Goal: Transaction & Acquisition: Purchase product/service

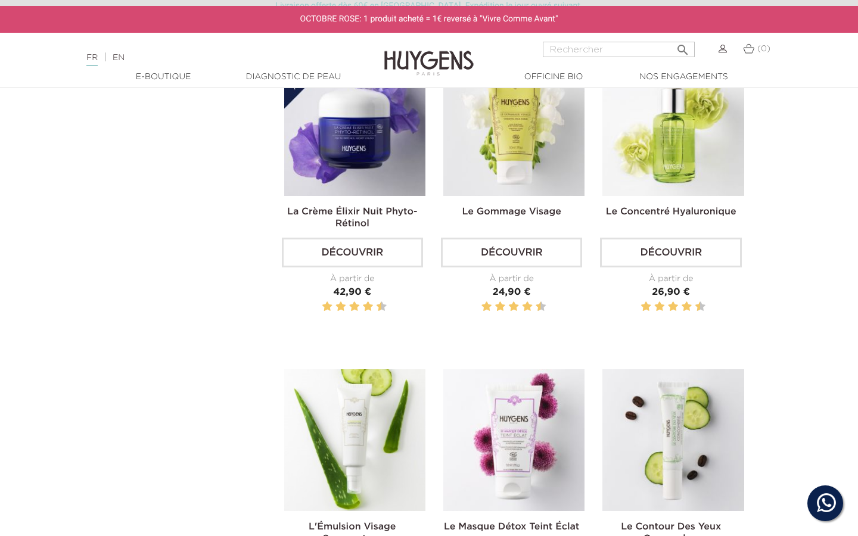
click at [324, 79] on link "Diagnostic de peau" at bounding box center [292, 77] width 119 height 13
click at [324, 78] on link "Diagnostic de peau" at bounding box center [292, 77] width 119 height 13
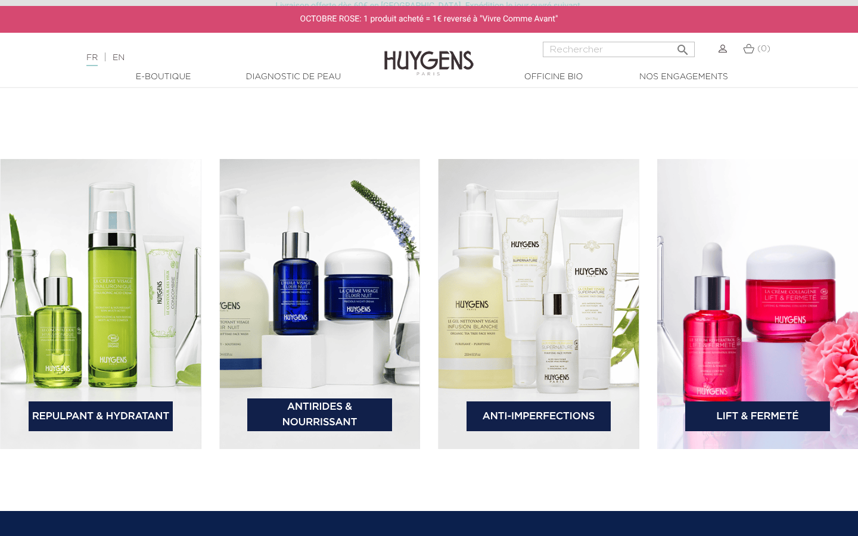
scroll to position [1754, 0]
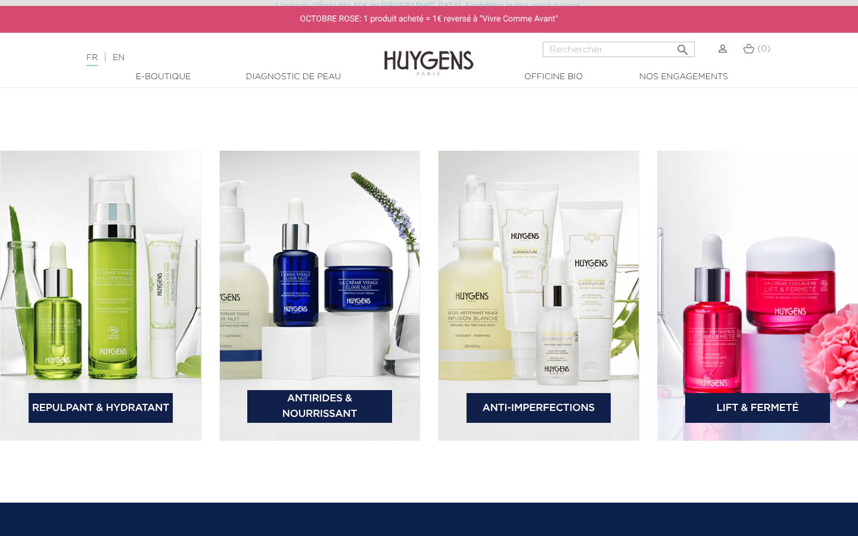
click at [494, 404] on link "Anti-Imperfections" at bounding box center [538, 408] width 145 height 30
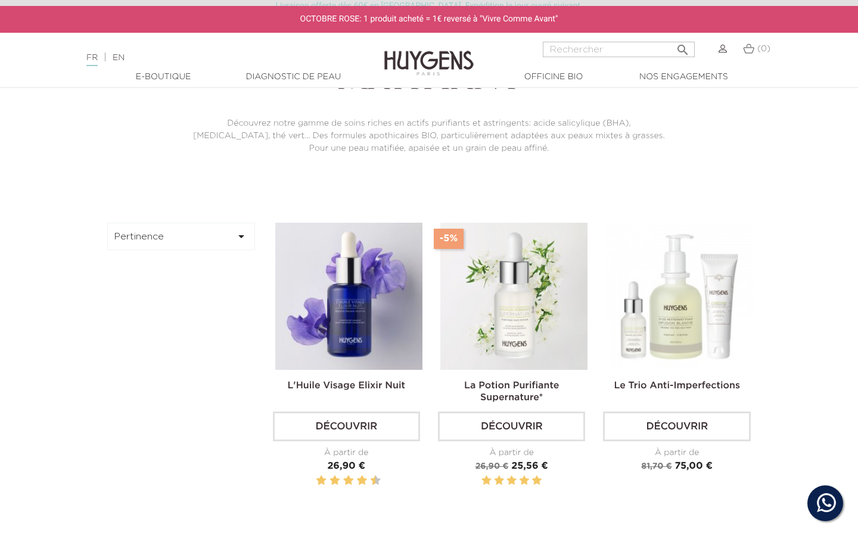
scroll to position [322, 0]
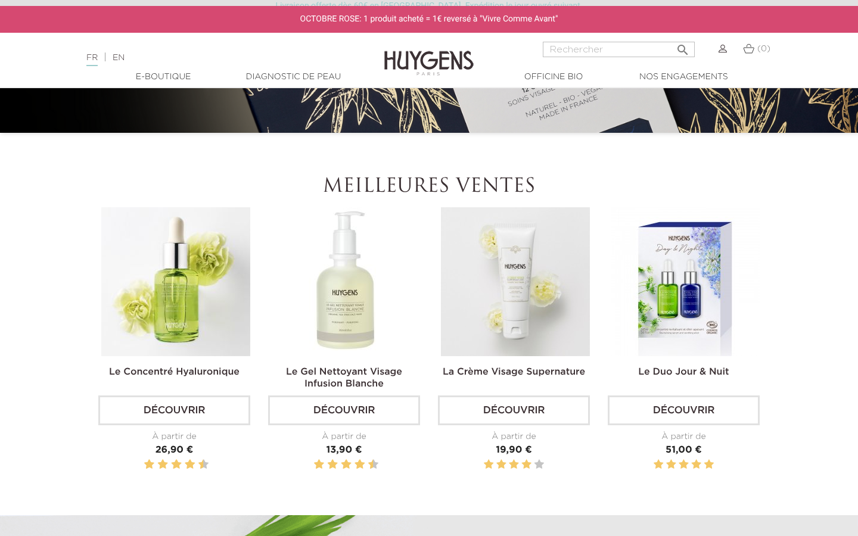
scroll to position [370, 0]
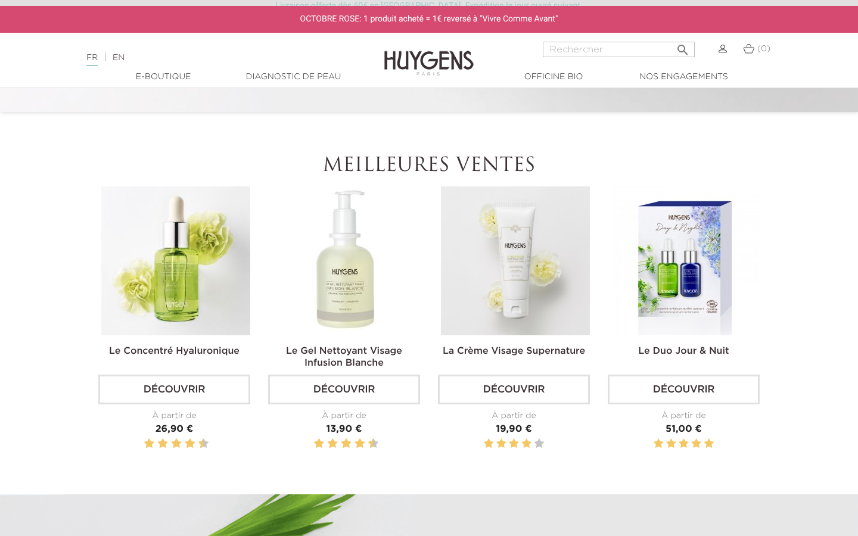
click at [687, 388] on link "Découvrir" at bounding box center [683, 390] width 152 height 30
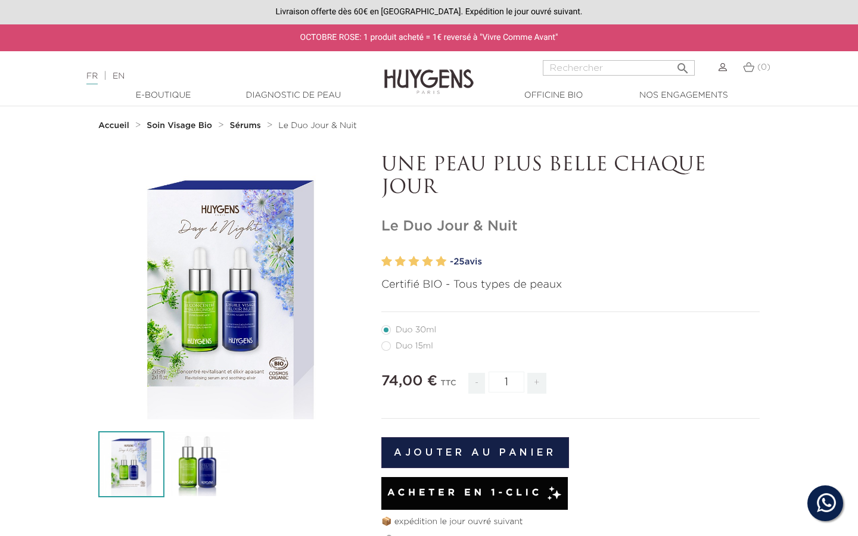
scroll to position [125, 0]
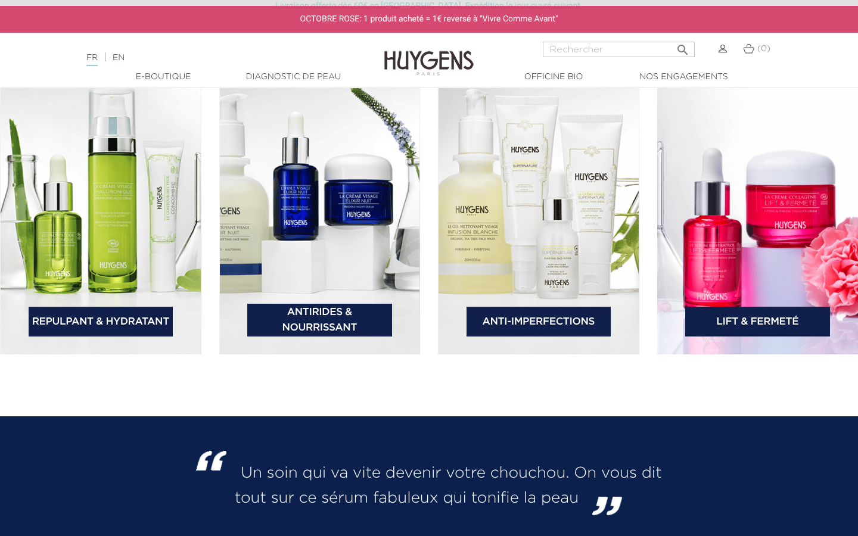
scroll to position [1841, 0]
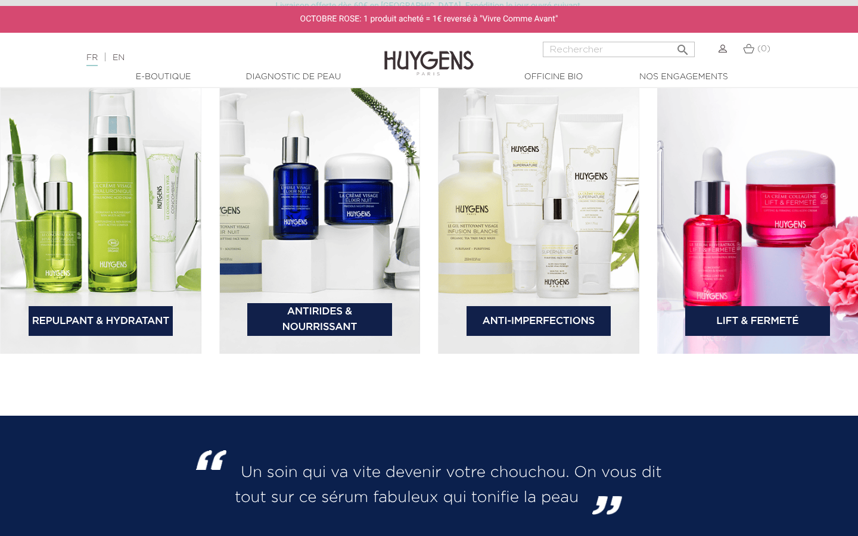
click at [504, 323] on link "Anti-Imperfections" at bounding box center [538, 321] width 145 height 30
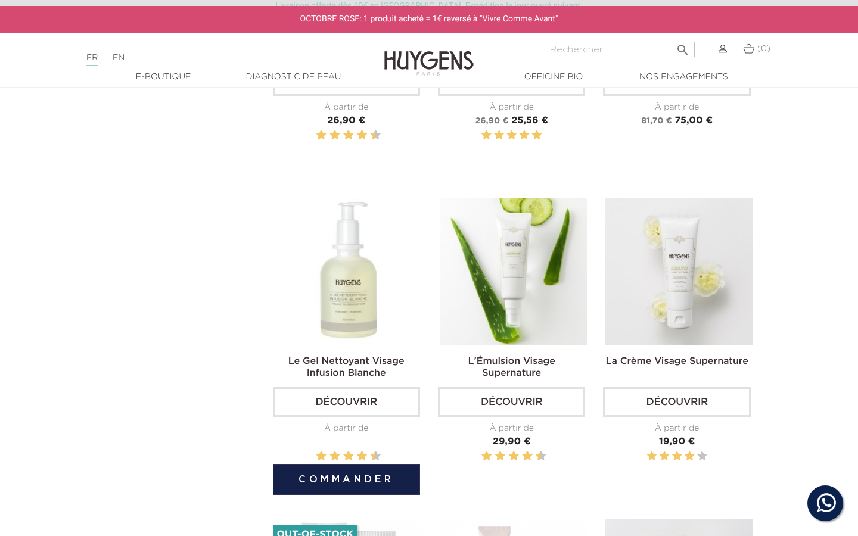
scroll to position [707, 0]
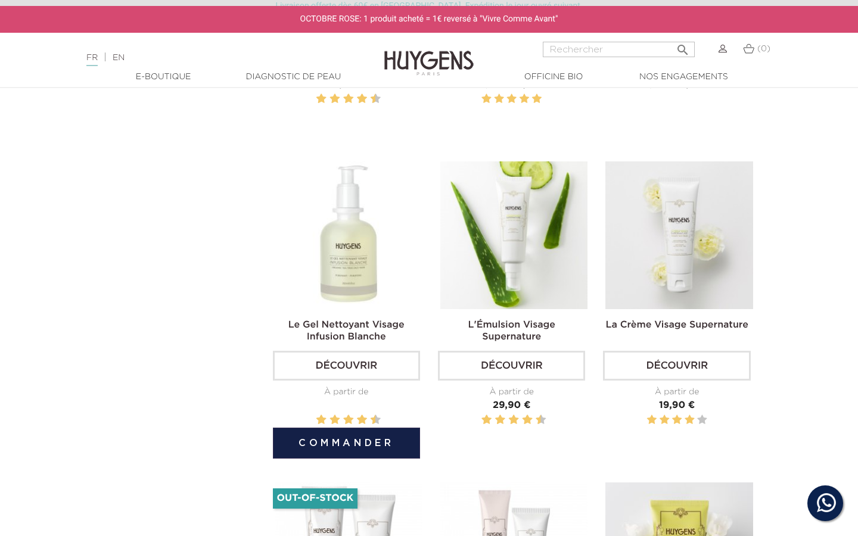
click at [326, 442] on button "Commander" at bounding box center [346, 443] width 147 height 31
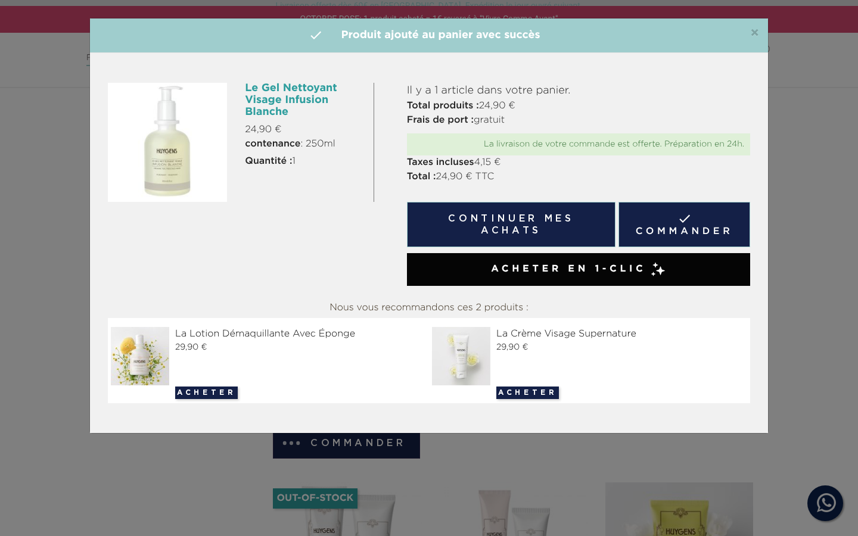
click at [491, 233] on button "Continuer mes achats" at bounding box center [511, 224] width 208 height 45
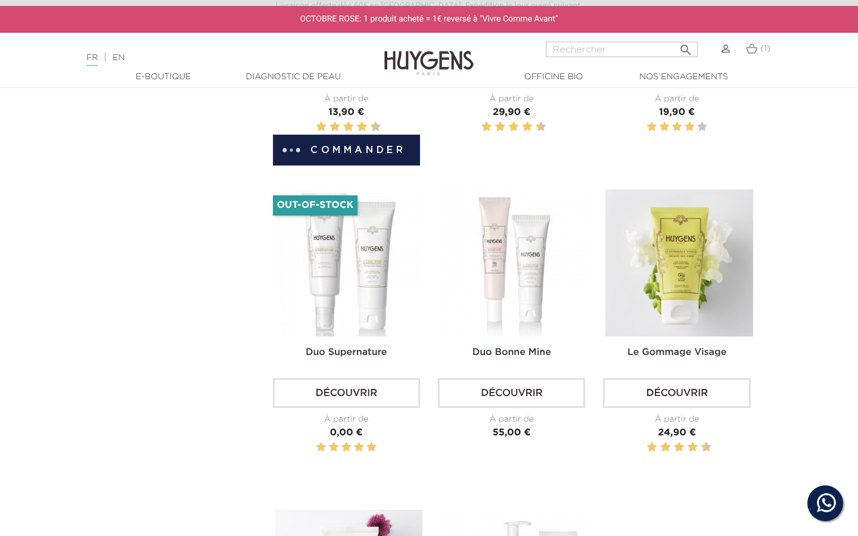
scroll to position [997, 0]
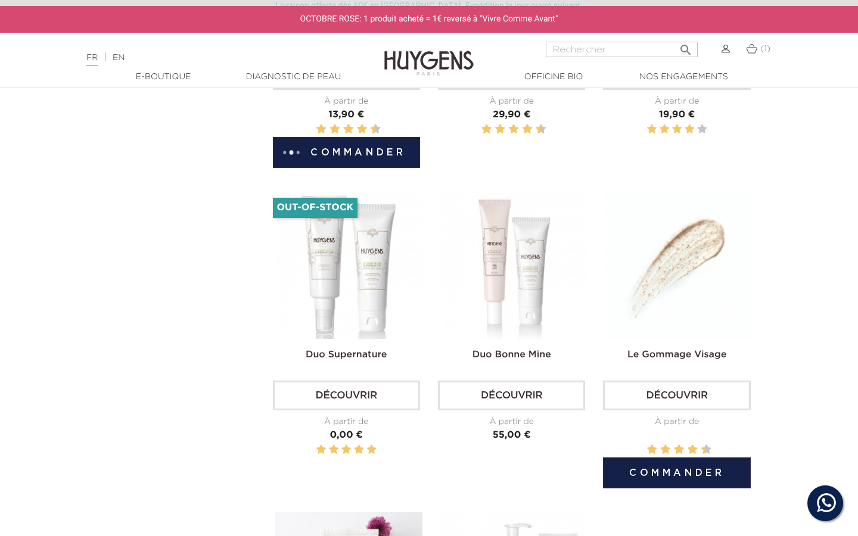
click at [640, 476] on button "Commander" at bounding box center [676, 472] width 147 height 31
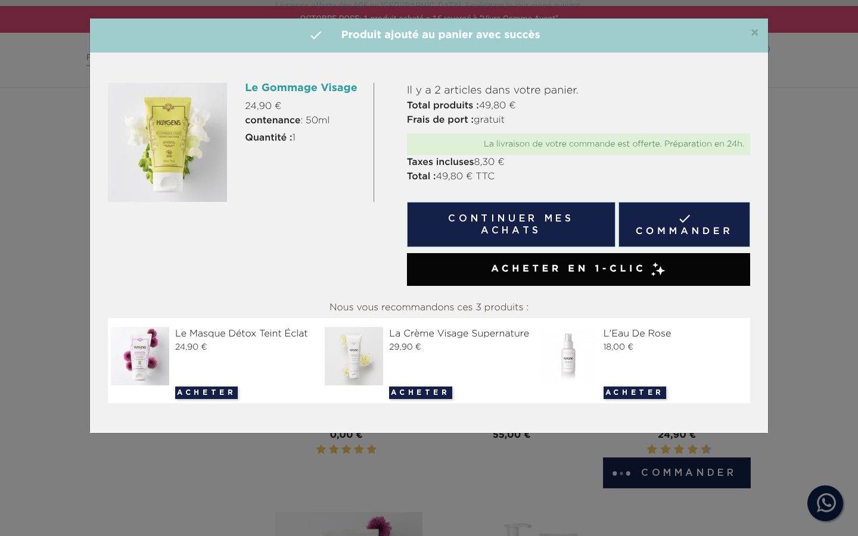
click at [681, 217] on link " Commander" at bounding box center [684, 224] width 132 height 45
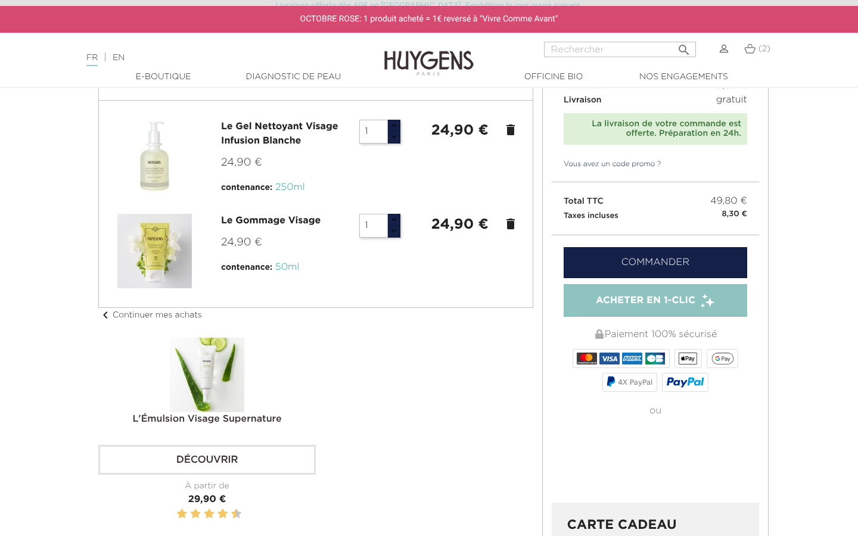
scroll to position [78, 0]
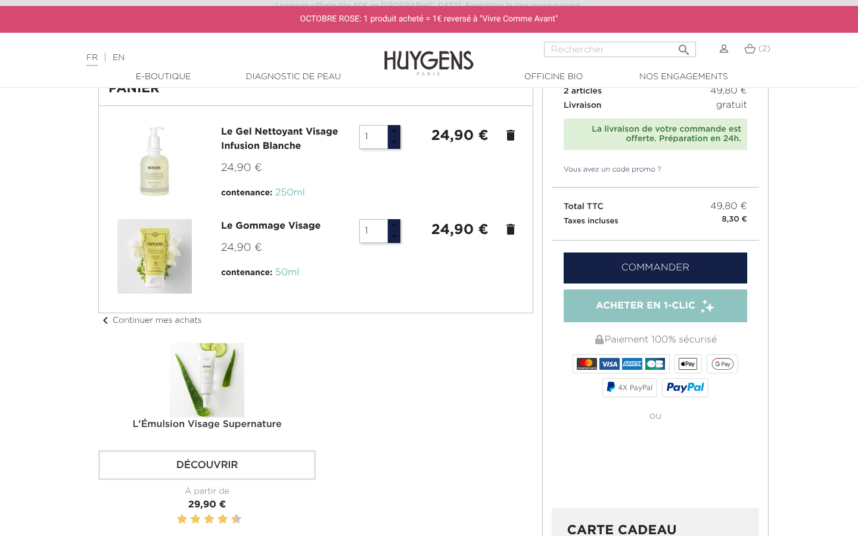
click at [597, 269] on link "Commander" at bounding box center [654, 267] width 183 height 31
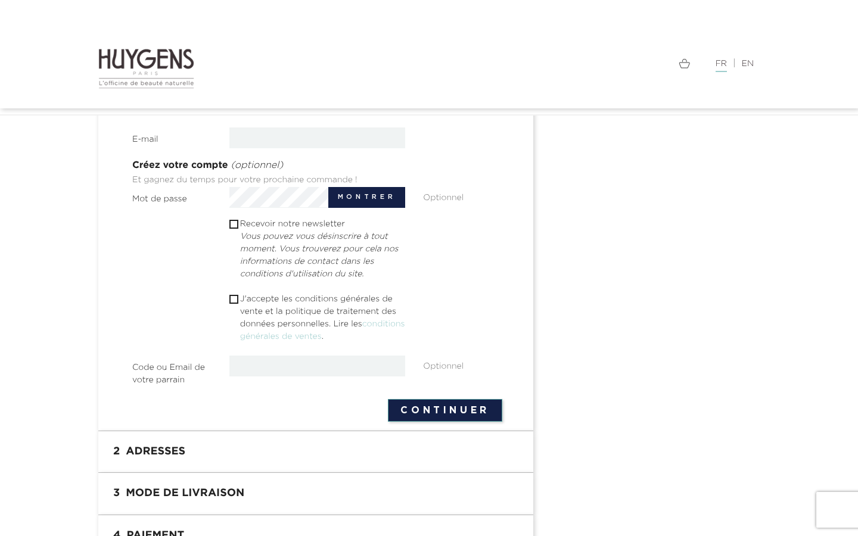
scroll to position [335, 0]
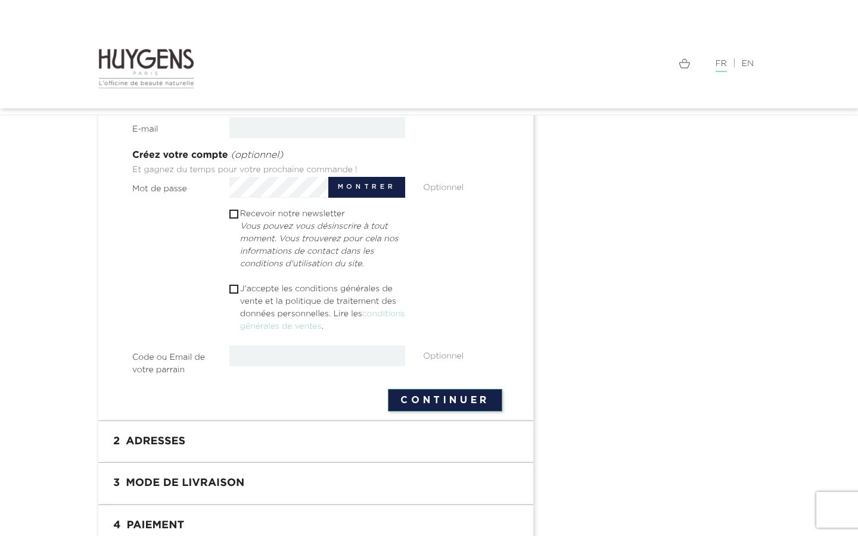
paste input "6GM1-4F3L-MR4L-MISO"
type input "6GM1-4F3L-MR4L-MISO"
click at [430, 403] on form "Civilité M Mme [GEOGRAPHIC_DATA] Seules les lettres et le point (.), suivi d'un…" at bounding box center [317, 189] width 370 height 443
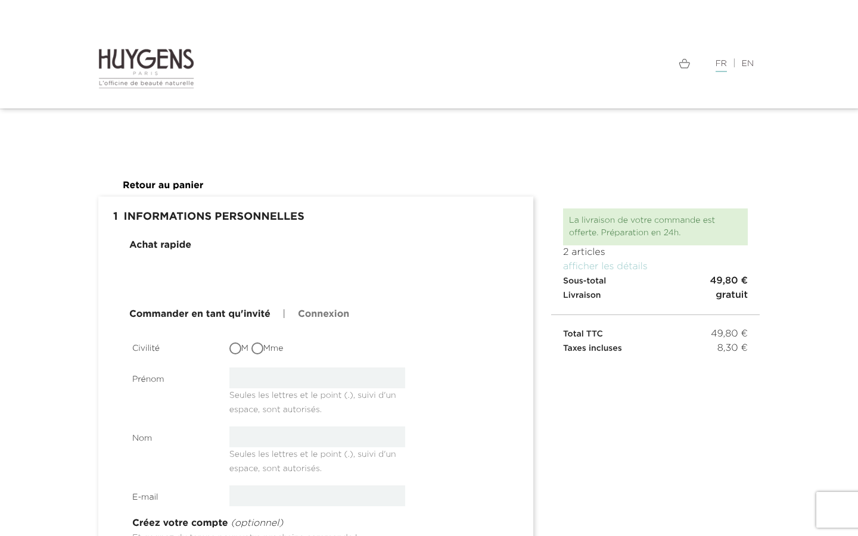
scroll to position [0, 0]
